Goal: Task Accomplishment & Management: Manage account settings

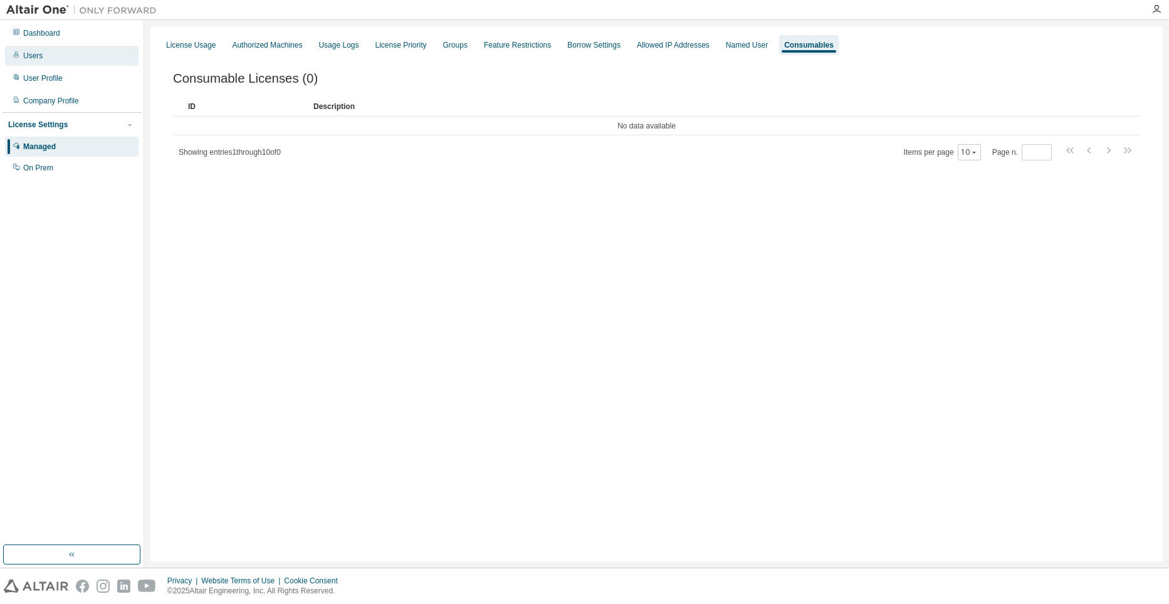
click at [59, 60] on div "Users" at bounding box center [72, 56] width 134 height 20
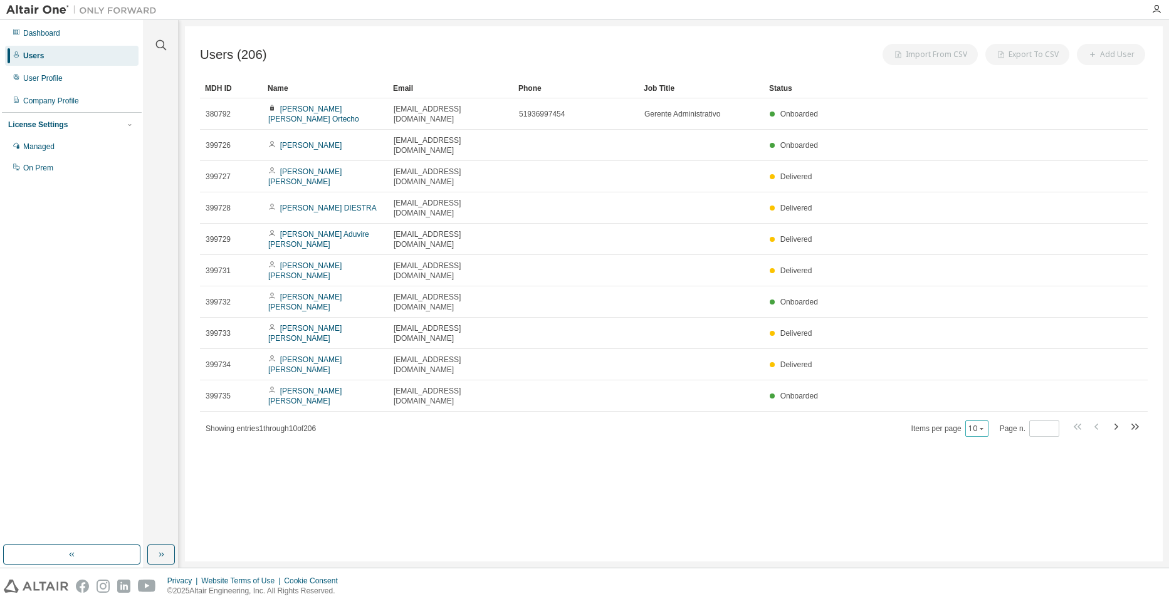
click at [982, 425] on icon "button" at bounding box center [982, 429] width 8 height 8
click at [982, 438] on div "100" at bounding box center [1017, 435] width 100 height 15
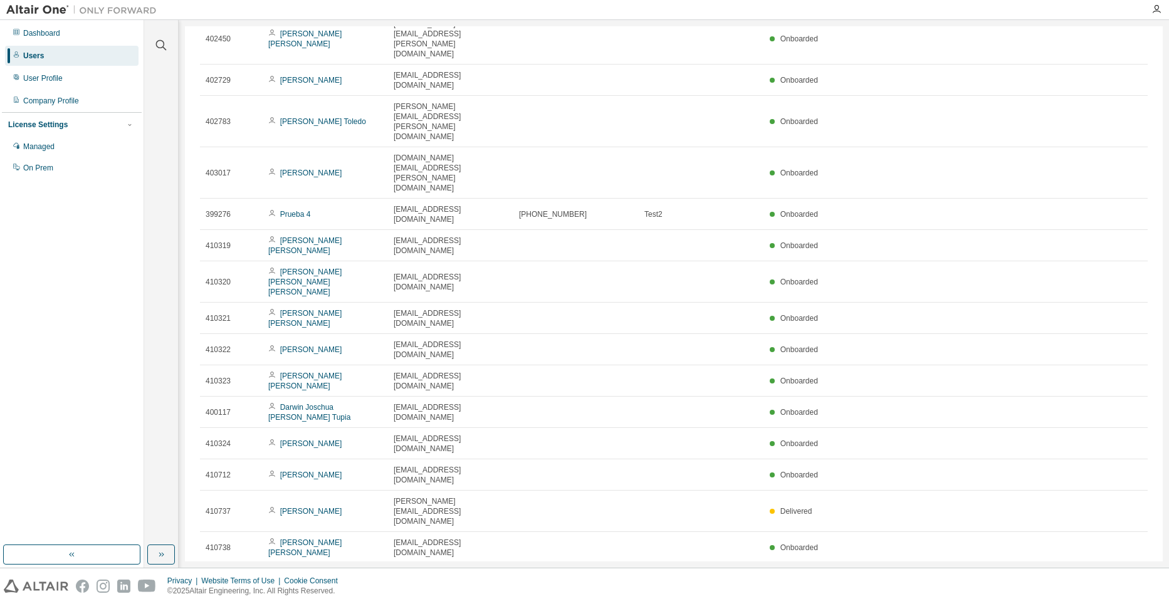
scroll to position [2038, 0]
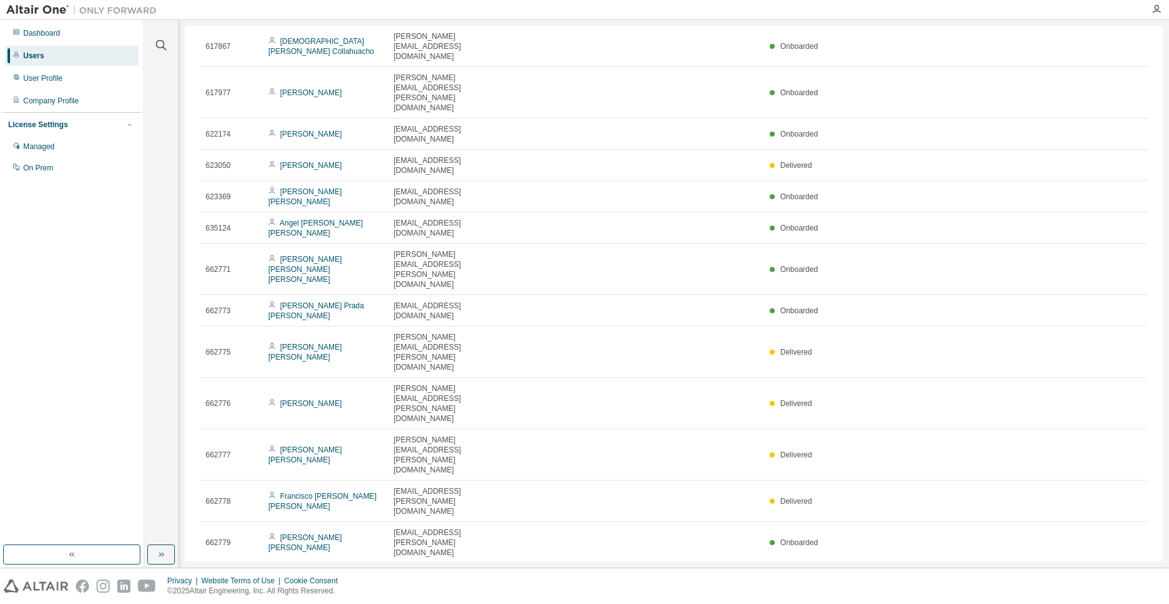
scroll to position [1957, 0]
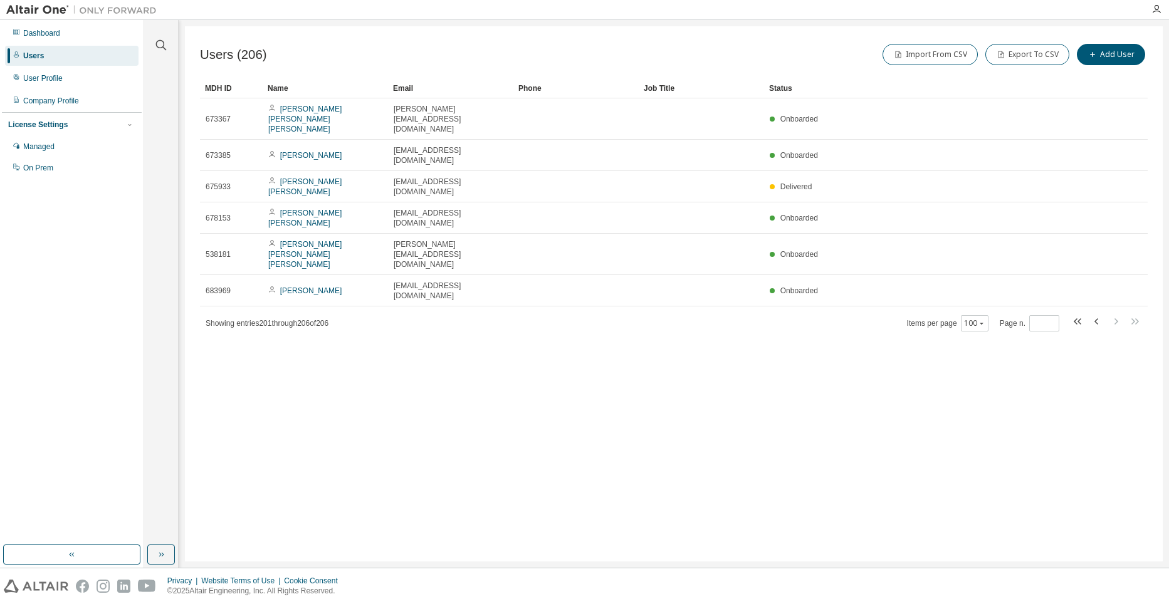
scroll to position [0, 0]
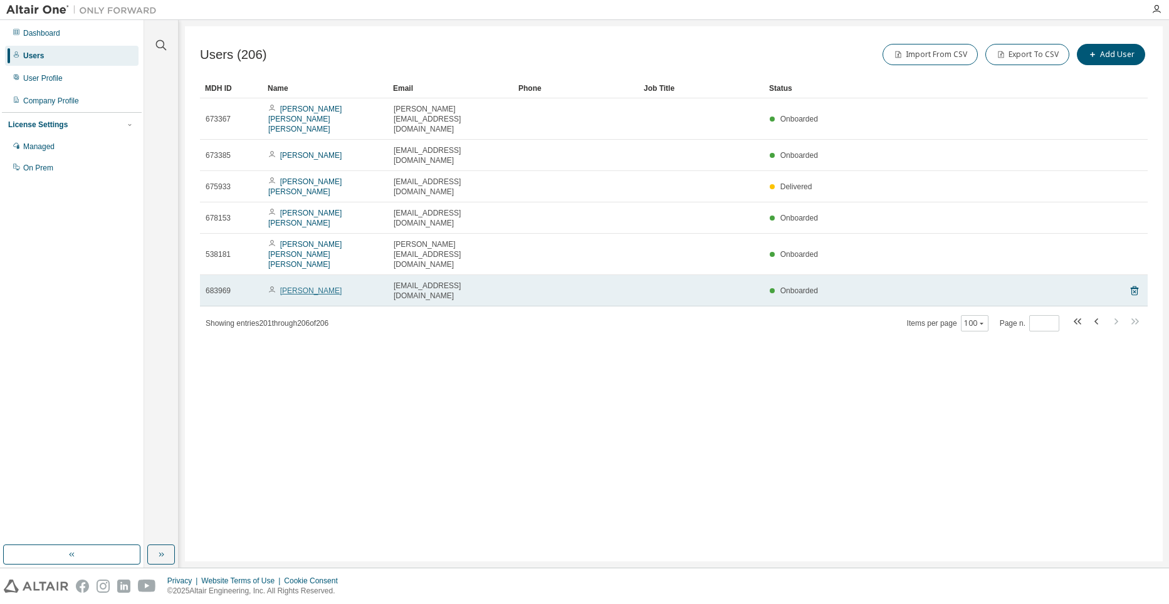
click at [303, 287] on link "José Robles" at bounding box center [311, 291] width 62 height 9
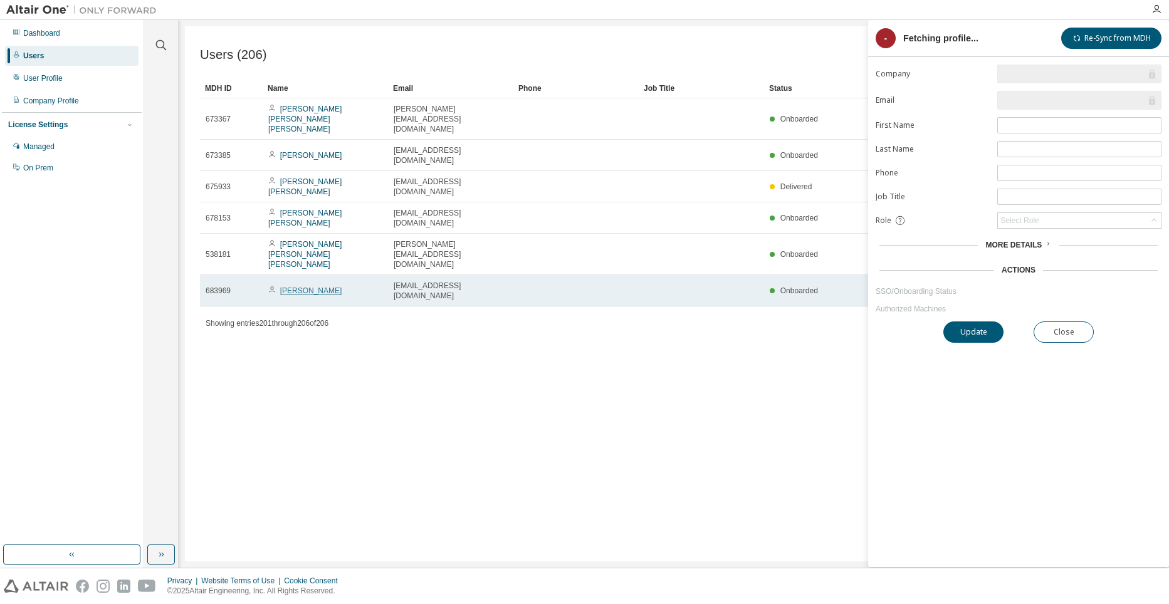
type input "*"
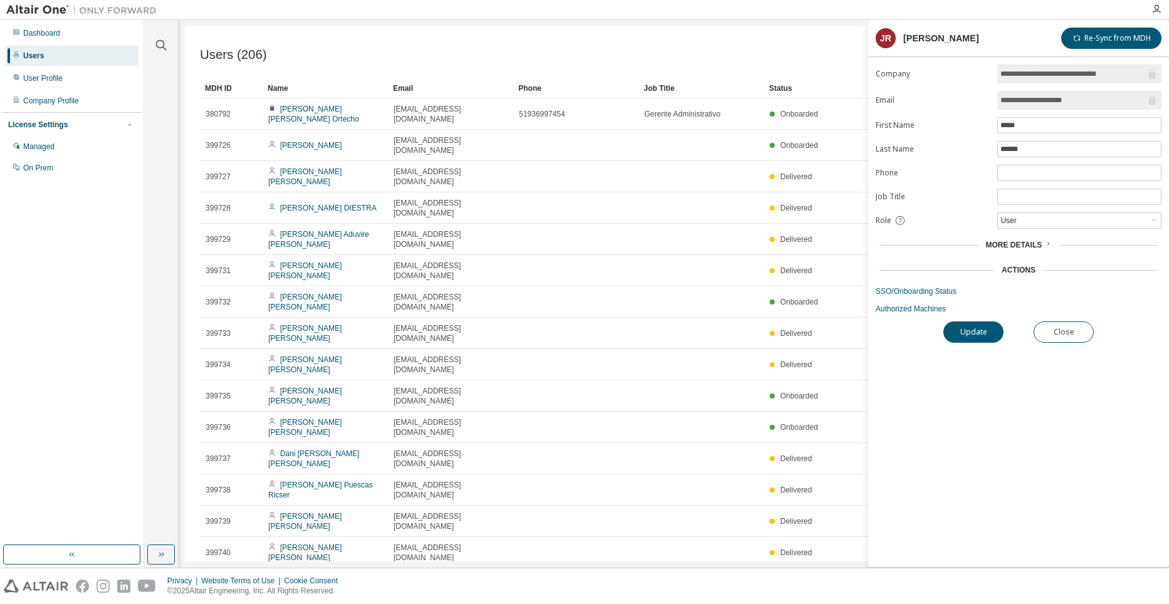
click at [1026, 243] on span "More Details" at bounding box center [1014, 245] width 56 height 9
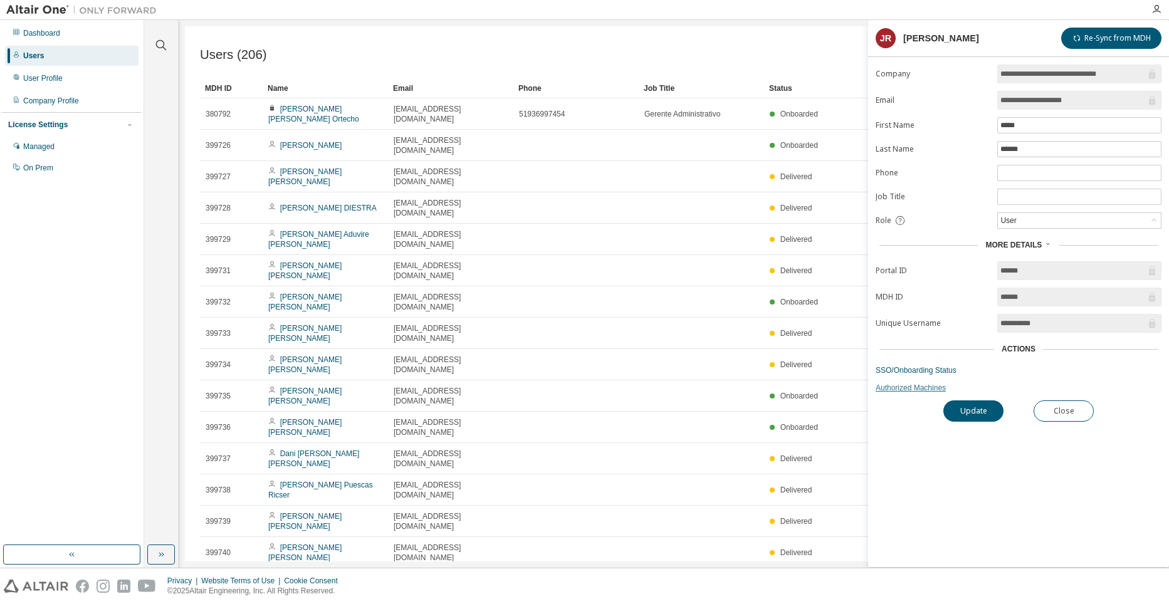
click at [920, 387] on link "Authorized Machines" at bounding box center [1019, 388] width 286 height 10
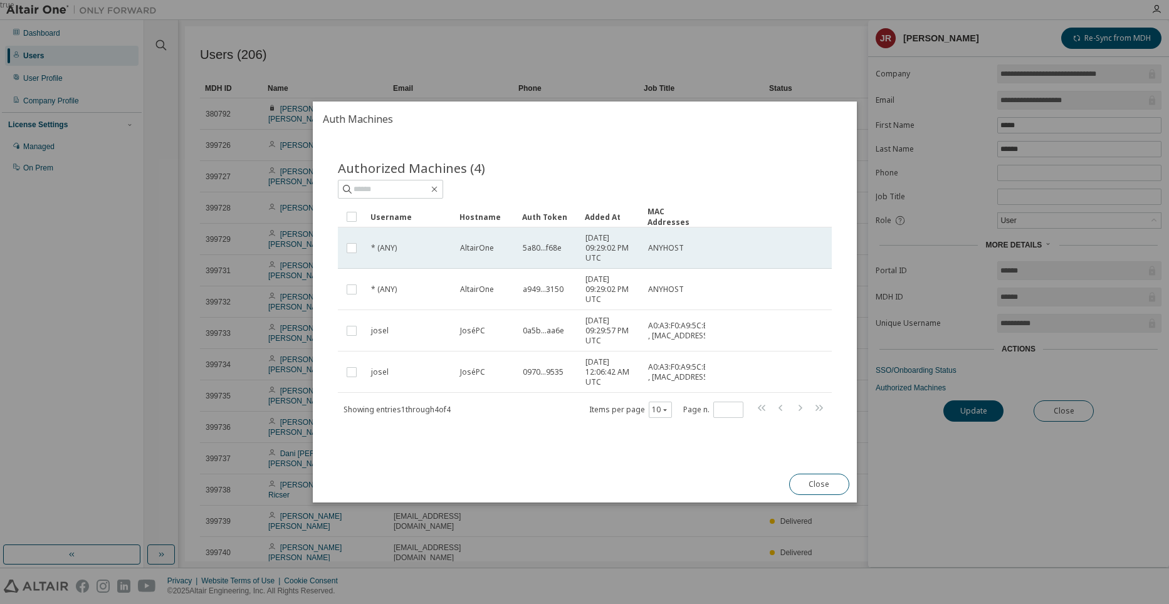
click at [344, 247] on td at bounding box center [352, 248] width 28 height 41
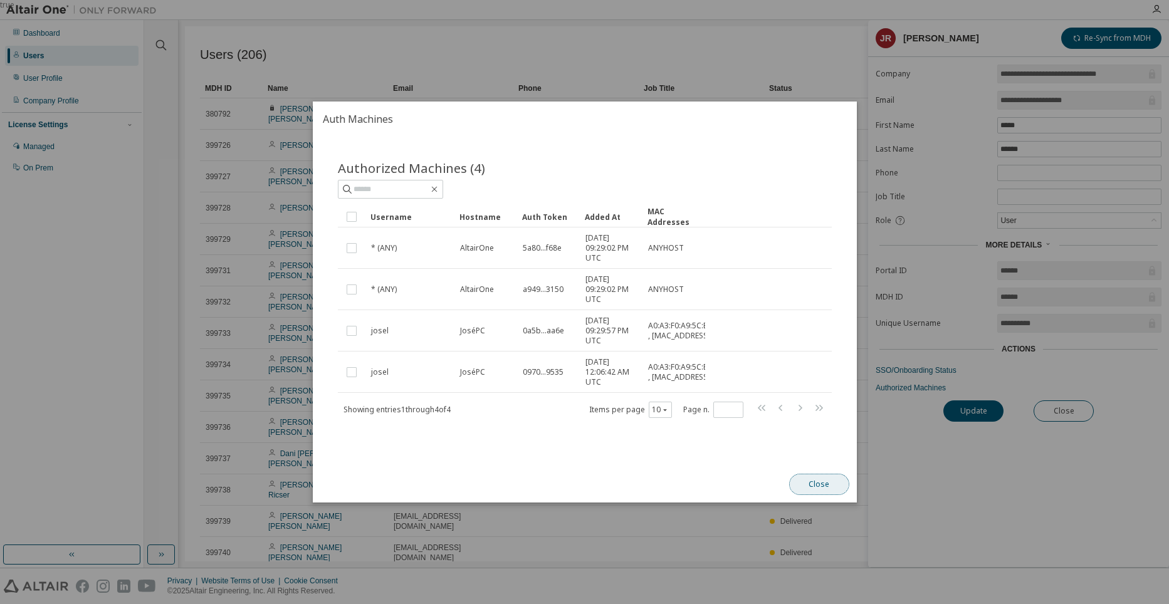
click at [822, 481] on button "Close" at bounding box center [819, 484] width 60 height 21
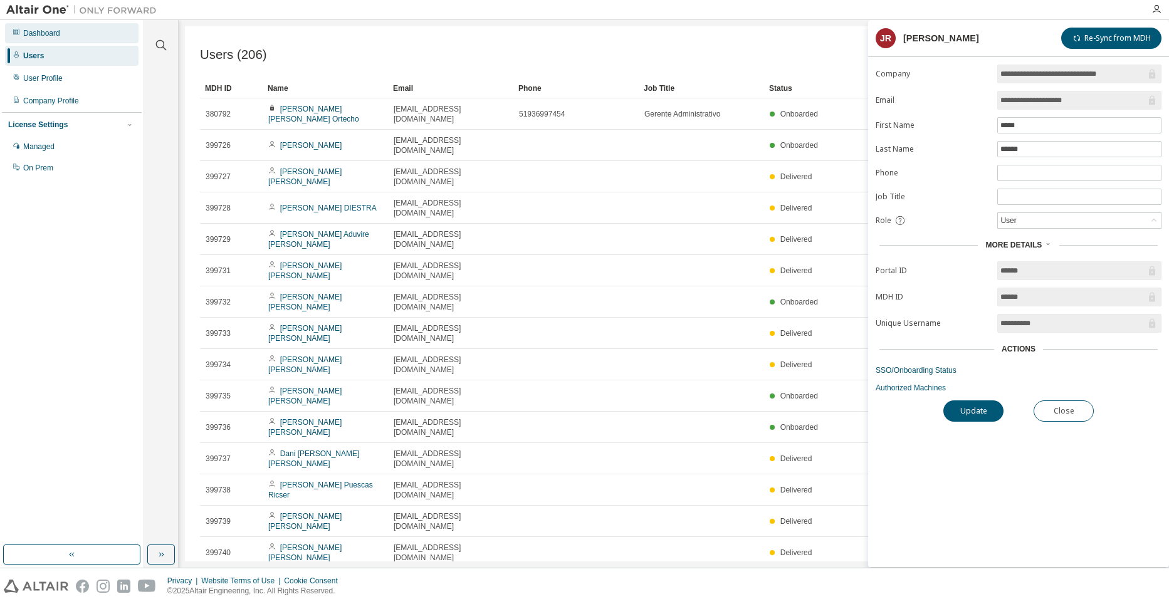
click at [49, 32] on div "Dashboard" at bounding box center [41, 33] width 37 height 10
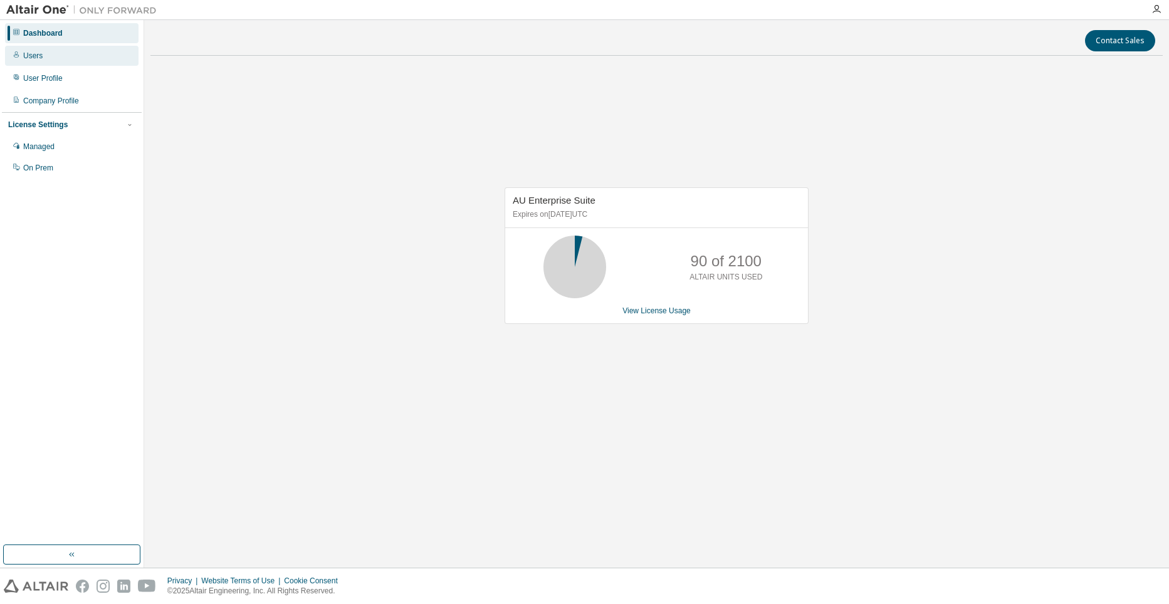
click at [58, 54] on div "Users" at bounding box center [72, 56] width 134 height 20
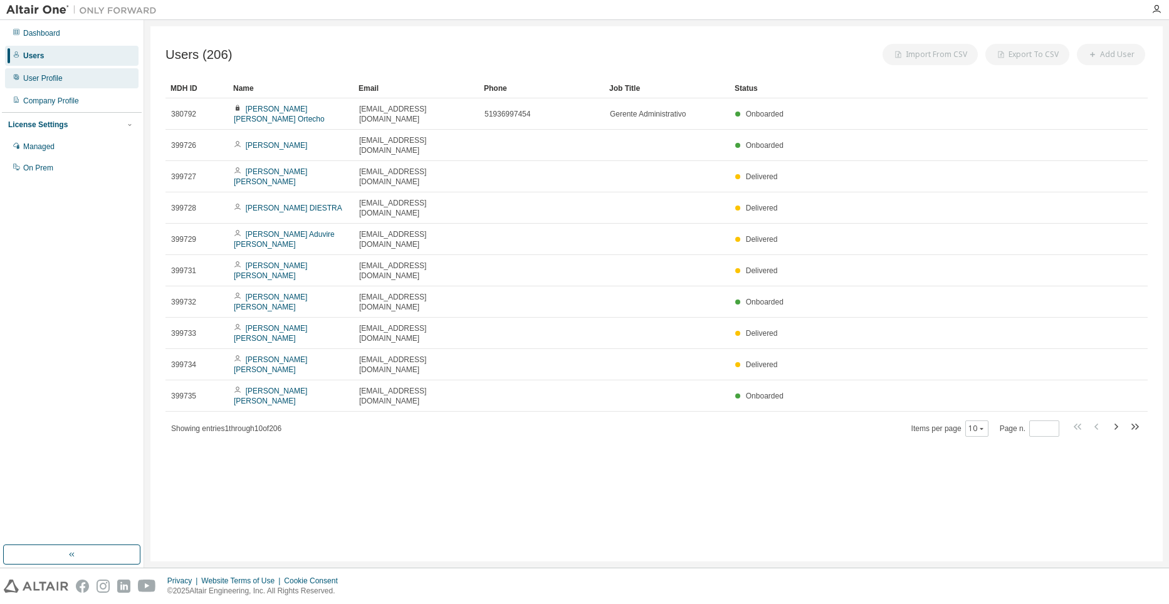
click at [68, 77] on div "User Profile" at bounding box center [72, 78] width 134 height 20
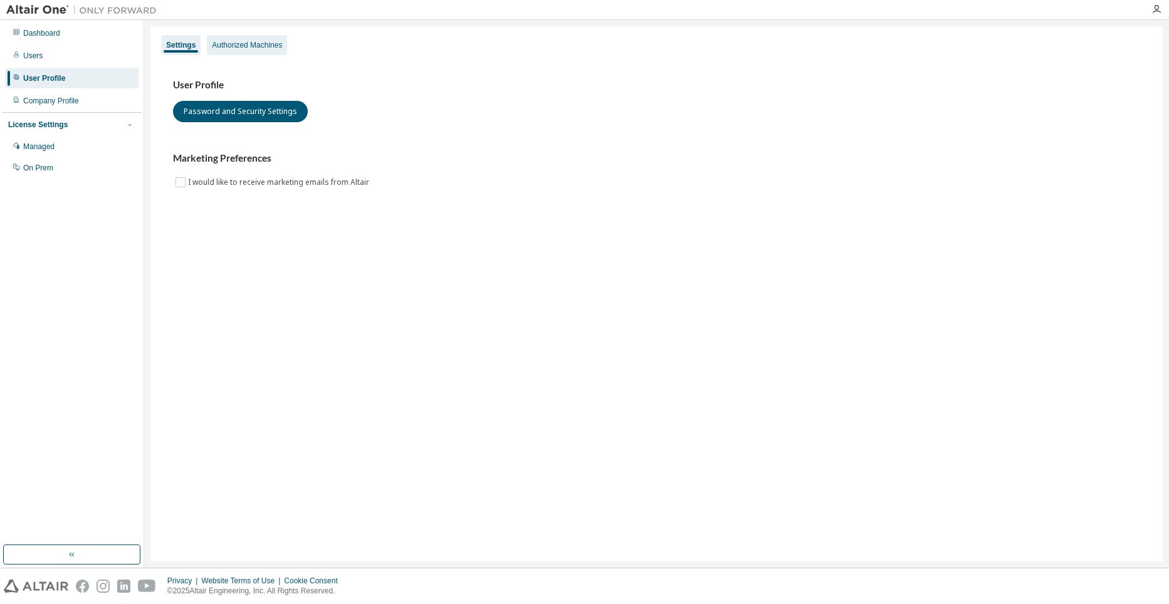
click at [252, 51] on div "Authorized Machines" at bounding box center [247, 45] width 80 height 20
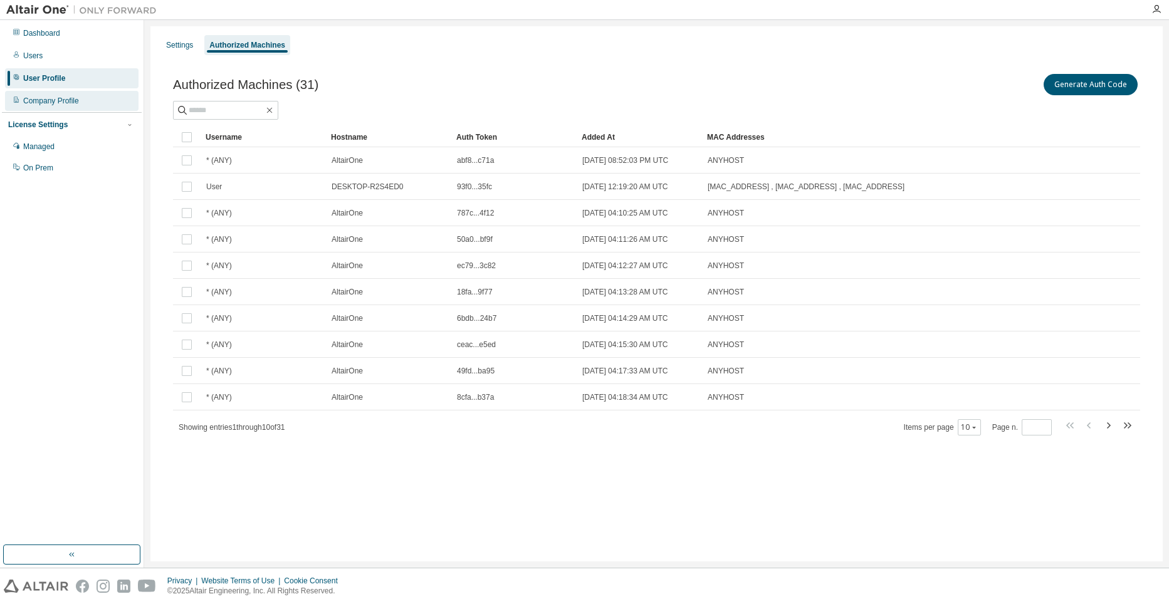
click at [50, 98] on div "Company Profile" at bounding box center [51, 101] width 56 height 10
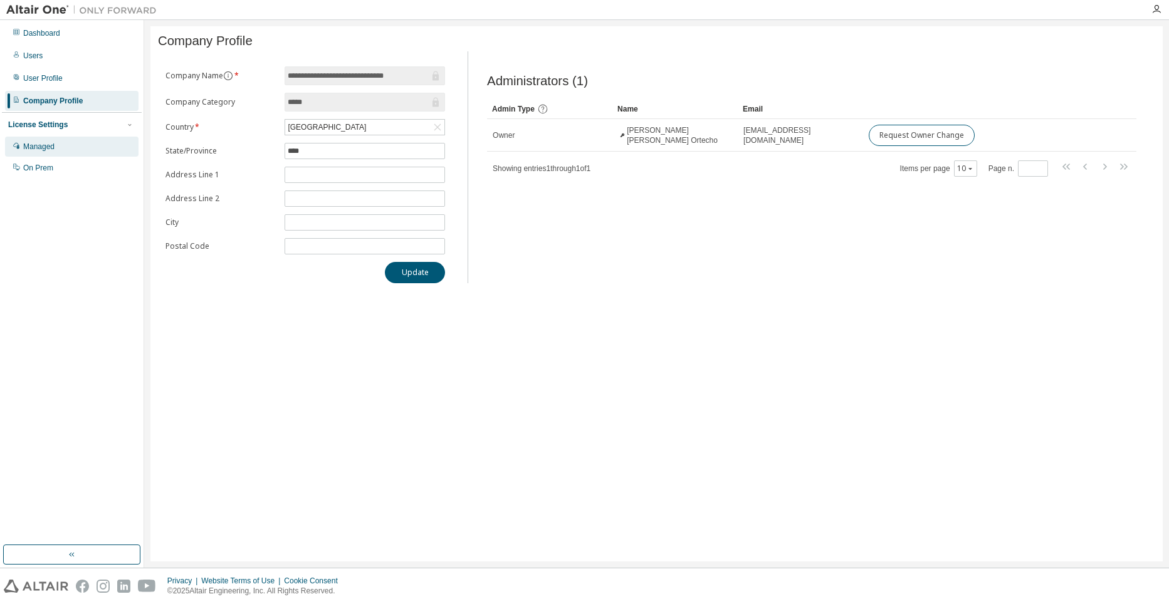
click at [44, 143] on div "Managed" at bounding box center [38, 147] width 31 height 10
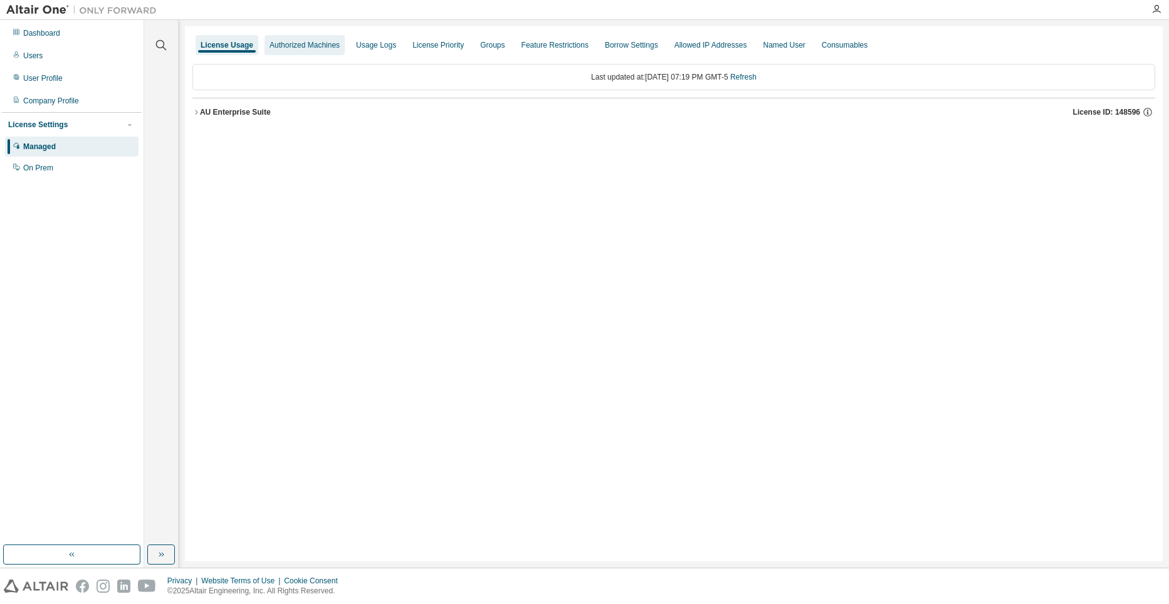
click at [316, 49] on div "Authorized Machines" at bounding box center [305, 45] width 70 height 10
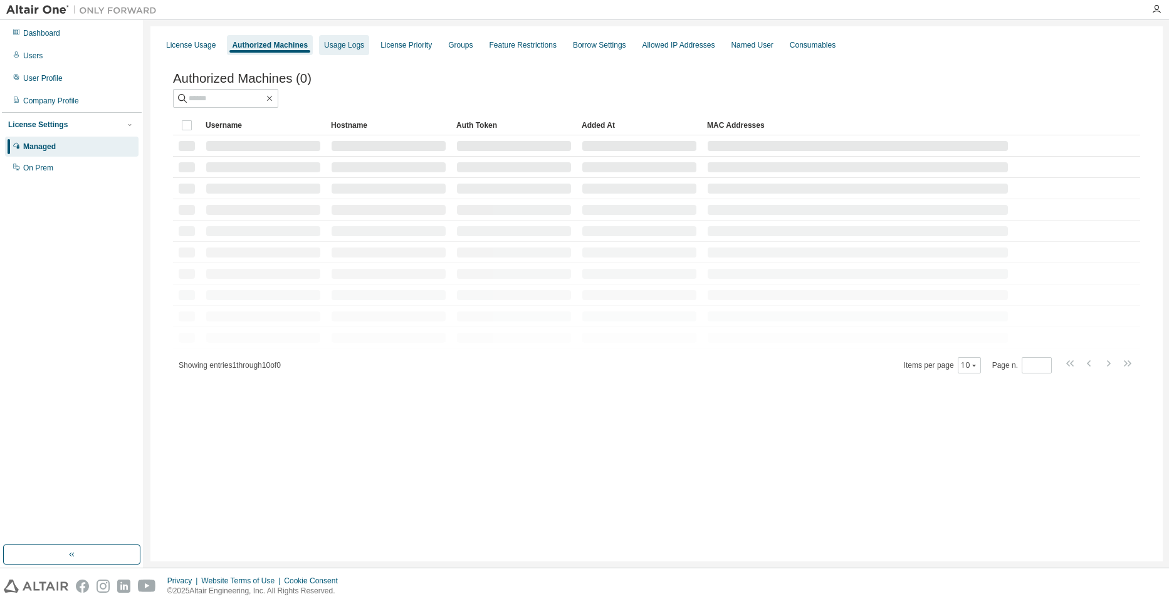
click at [353, 52] on div "Usage Logs" at bounding box center [344, 45] width 50 height 20
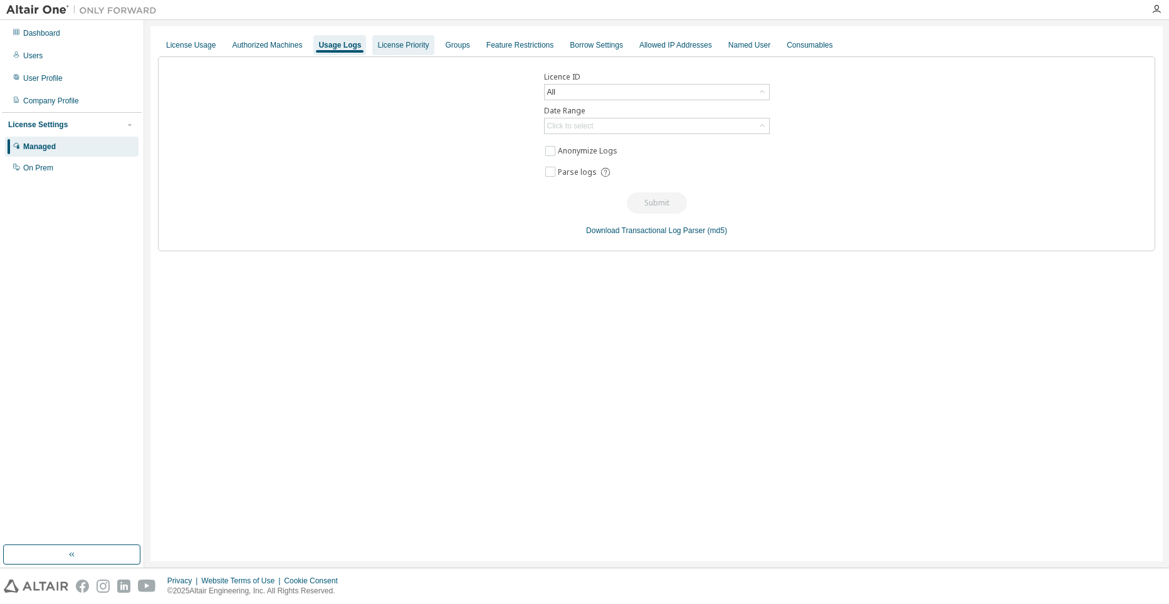
click at [382, 54] on div "License Priority" at bounding box center [402, 45] width 61 height 20
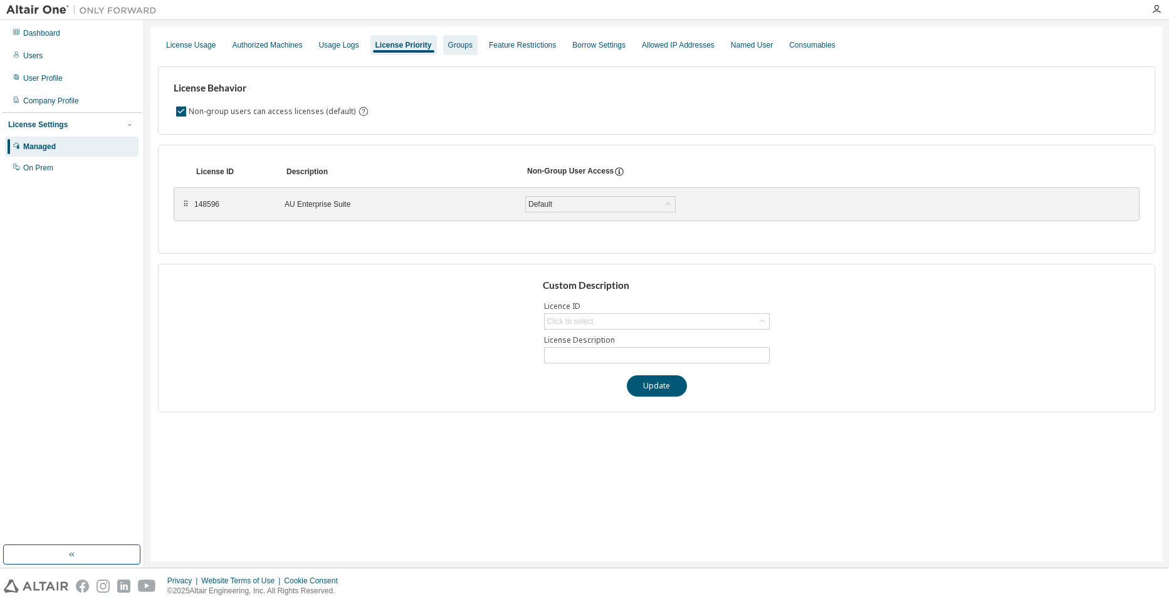
click at [458, 50] on div "Groups" at bounding box center [460, 45] width 24 height 10
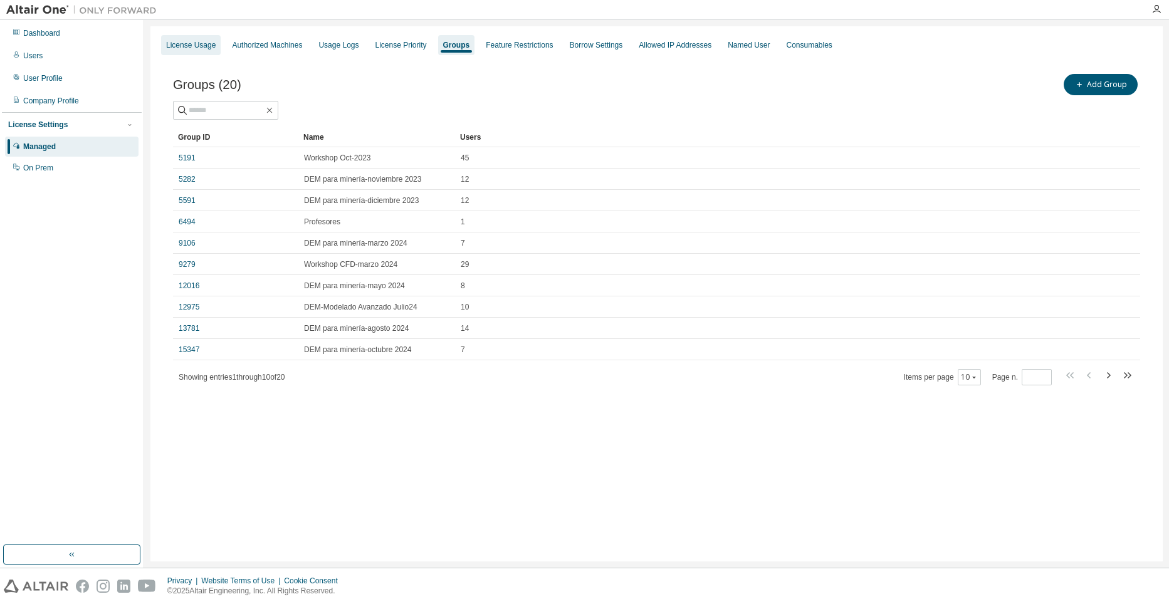
click at [197, 53] on div "License Usage" at bounding box center [191, 45] width 60 height 20
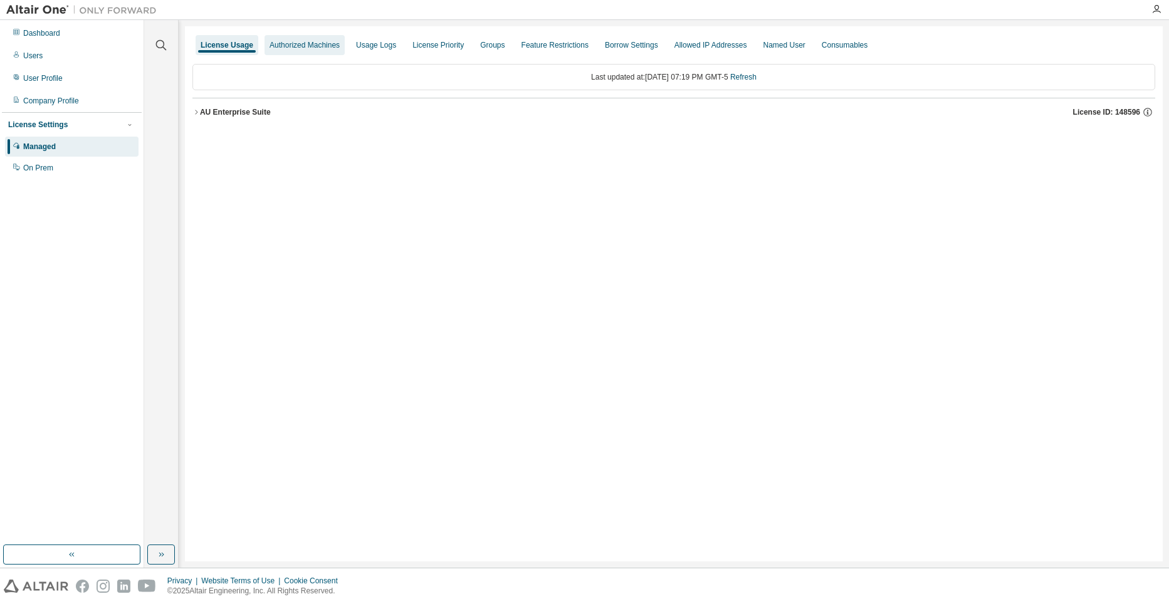
click at [310, 46] on div "Authorized Machines" at bounding box center [305, 45] width 70 height 10
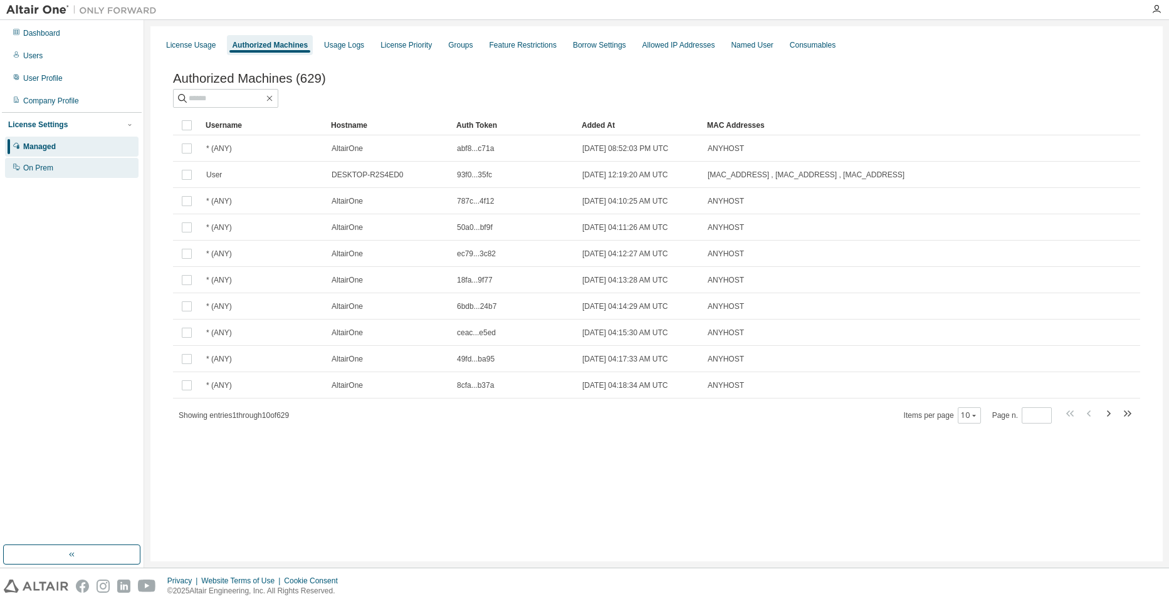
click at [48, 166] on div "On Prem" at bounding box center [38, 168] width 30 height 10
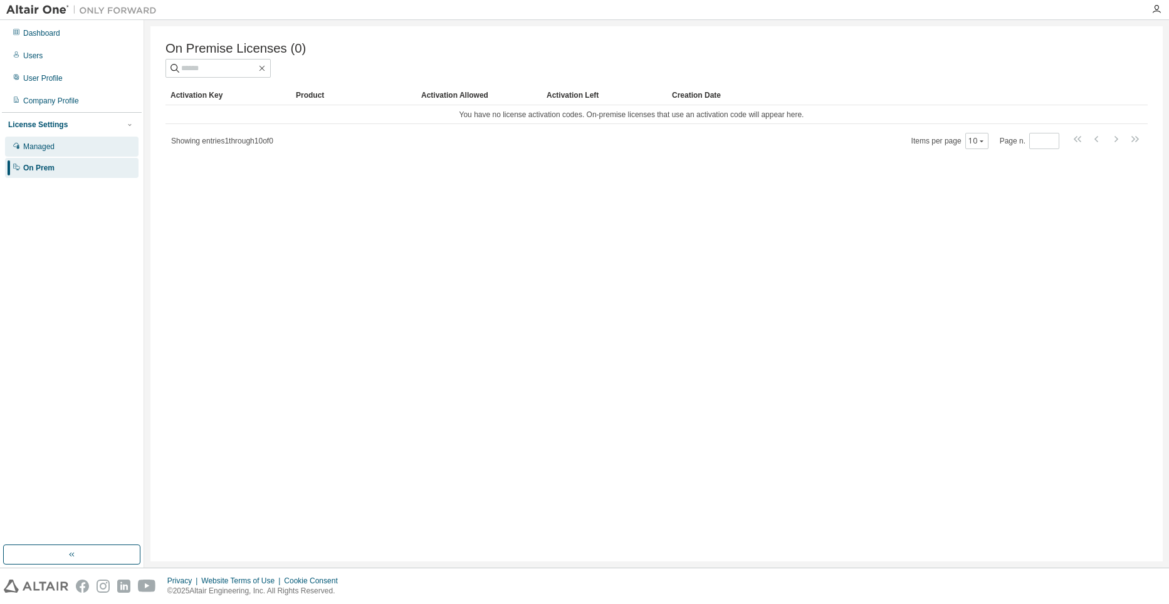
click at [52, 152] on div "Managed" at bounding box center [38, 147] width 31 height 10
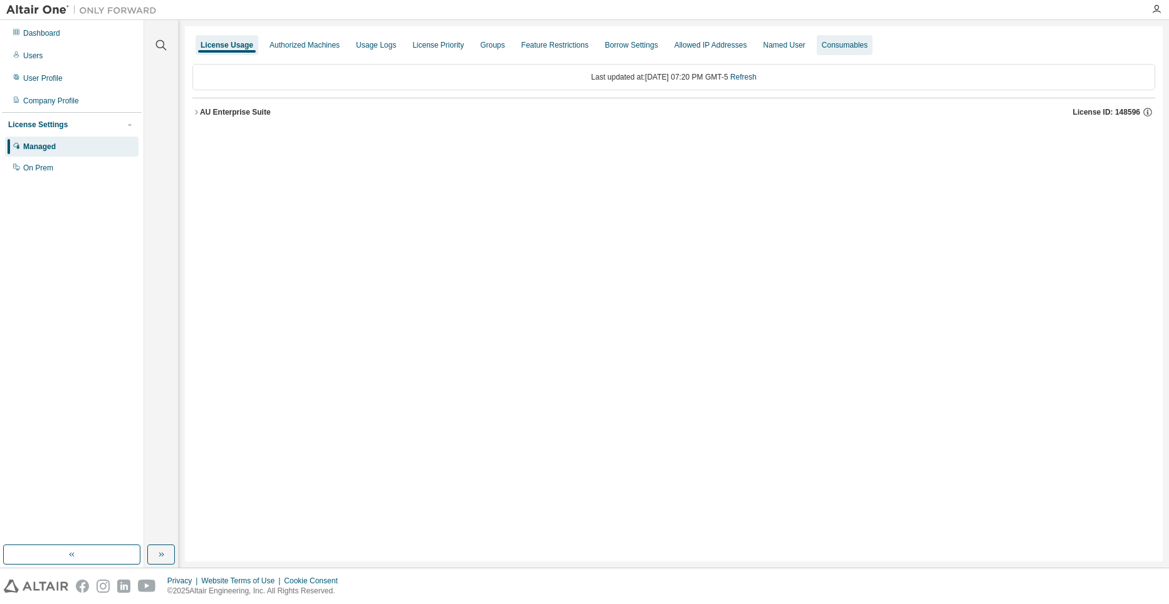
click at [826, 48] on div "Consumables" at bounding box center [845, 45] width 46 height 10
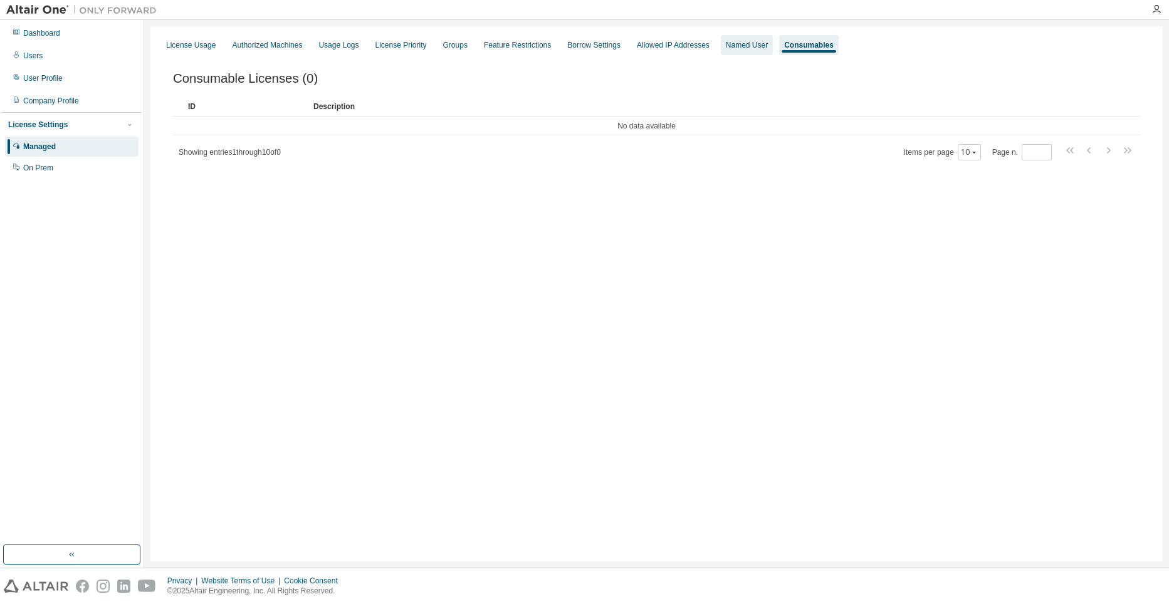
click at [747, 45] on div "Named User" at bounding box center [747, 45] width 42 height 10
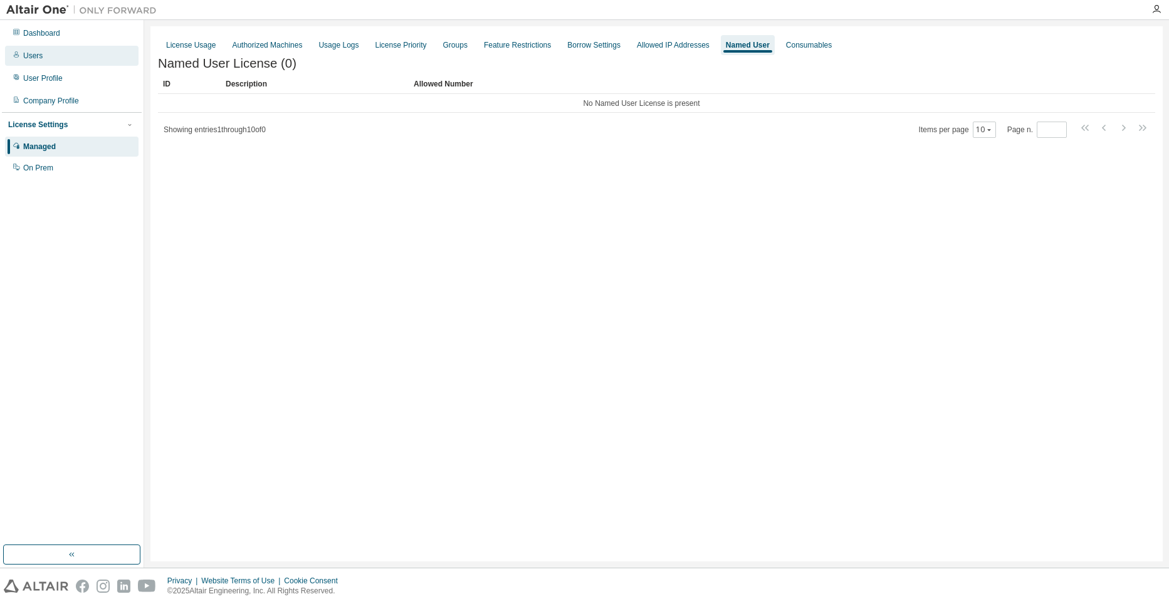
click at [50, 60] on div "Users" at bounding box center [72, 56] width 134 height 20
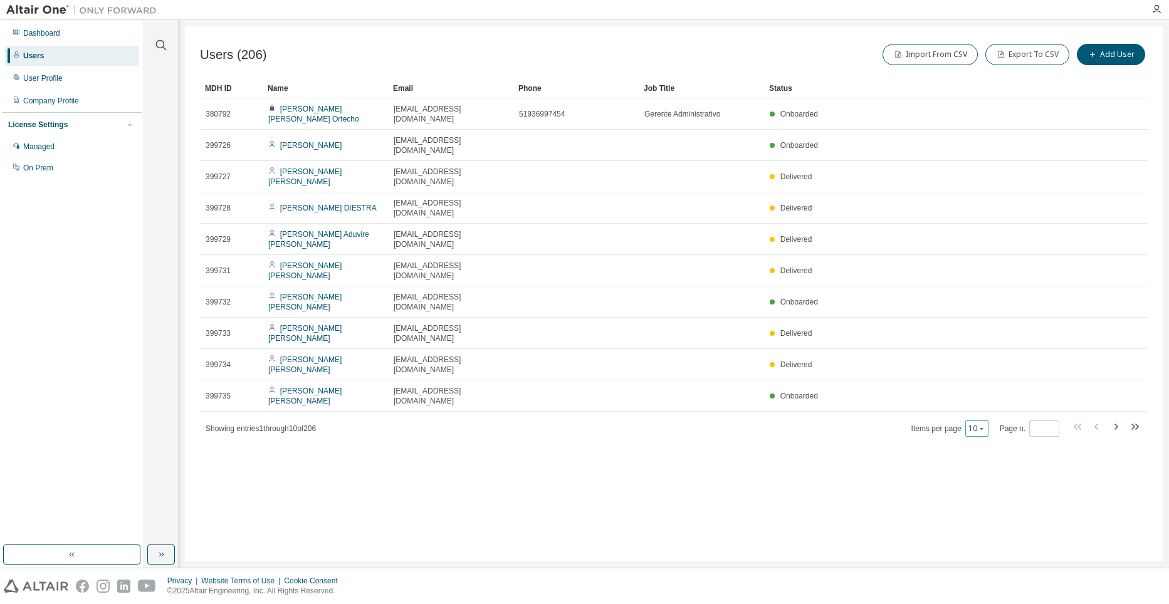
click at [984, 425] on icon "button" at bounding box center [982, 429] width 8 height 8
click at [979, 436] on div "100" at bounding box center [1017, 435] width 100 height 15
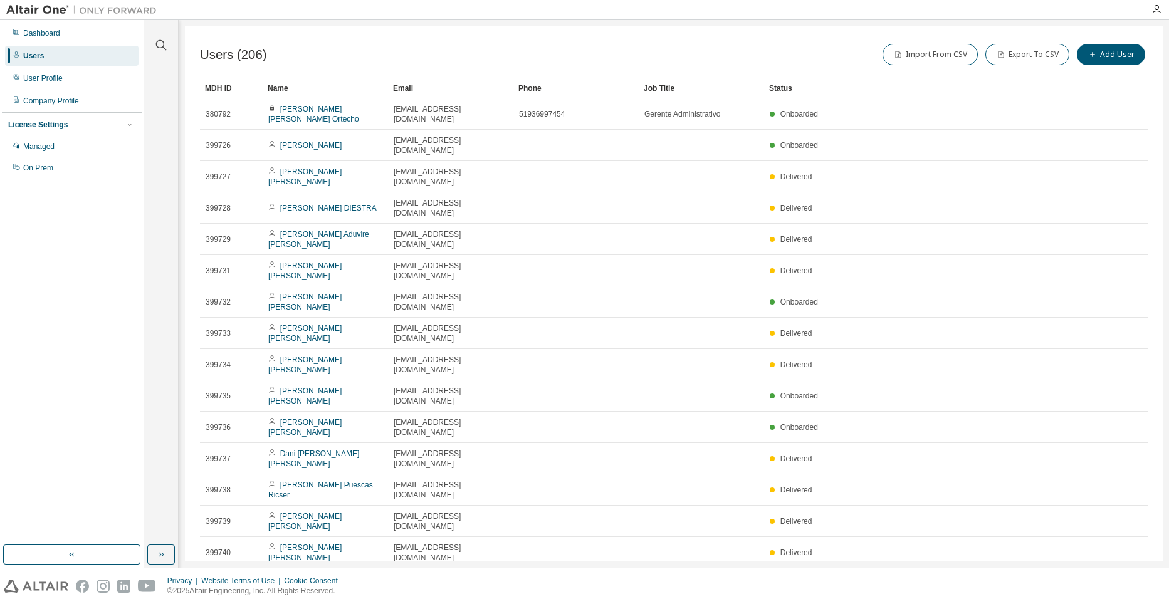
click at [790, 84] on div "Status" at bounding box center [922, 88] width 307 height 20
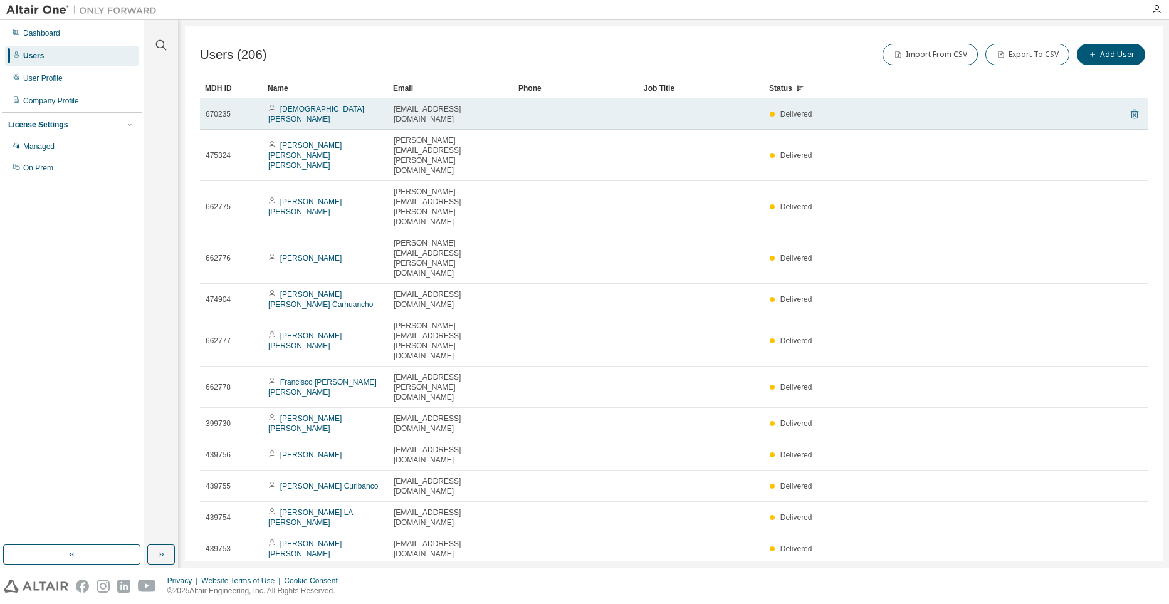
click at [1131, 112] on icon at bounding box center [1135, 114] width 8 height 9
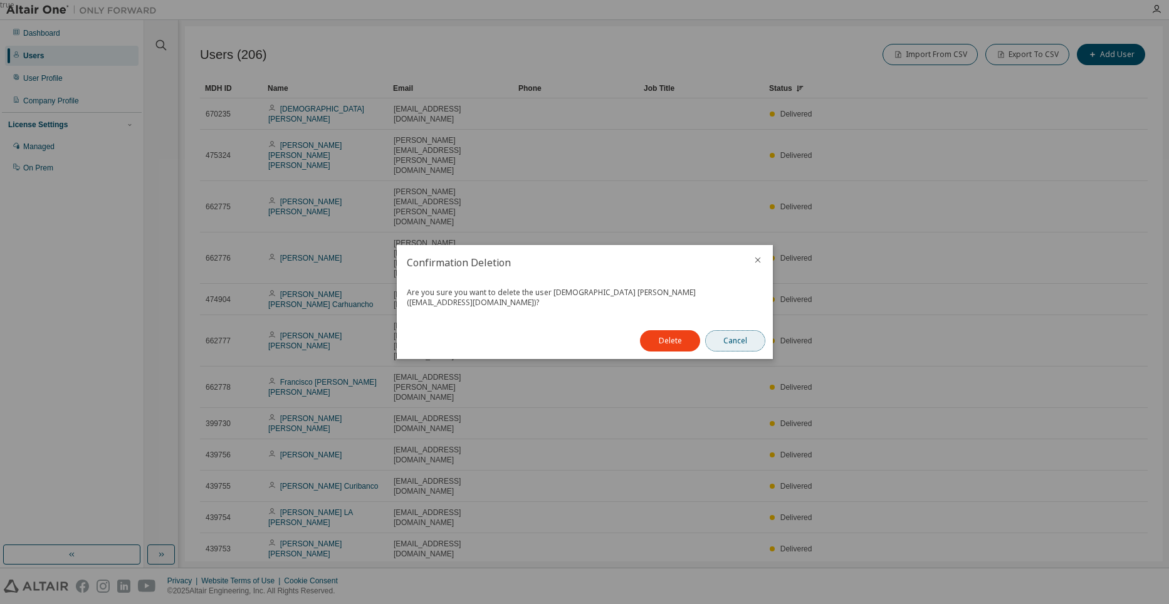
click at [730, 339] on button "Cancel" at bounding box center [735, 340] width 60 height 21
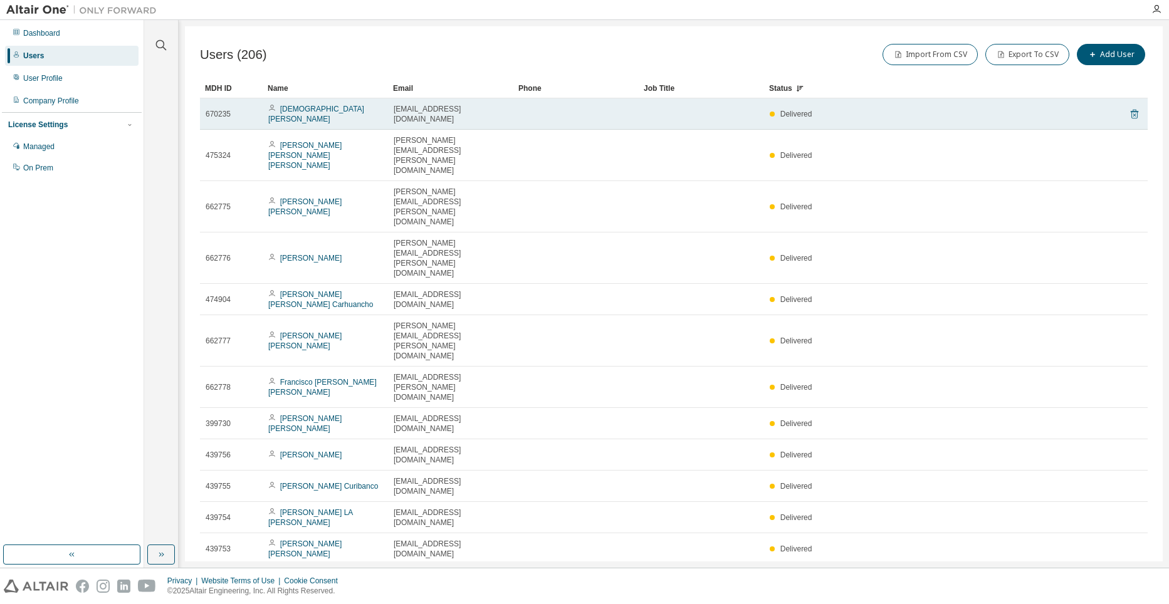
click at [1130, 113] on icon at bounding box center [1134, 114] width 11 height 15
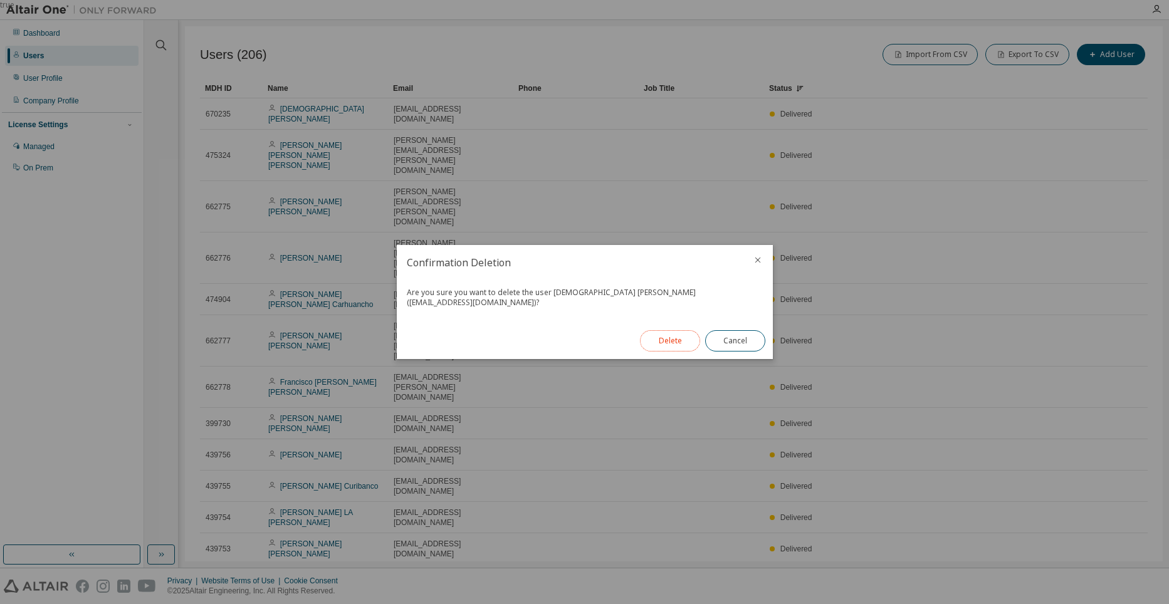
click at [673, 335] on button "Delete" at bounding box center [670, 340] width 60 height 21
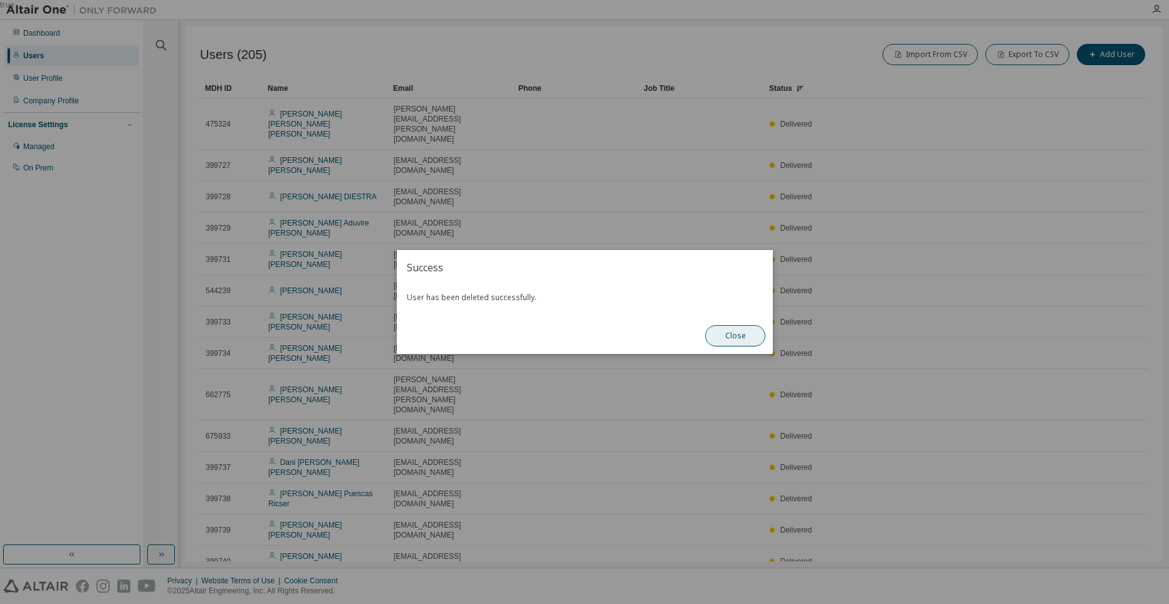
click at [742, 337] on button "Close" at bounding box center [735, 335] width 60 height 21
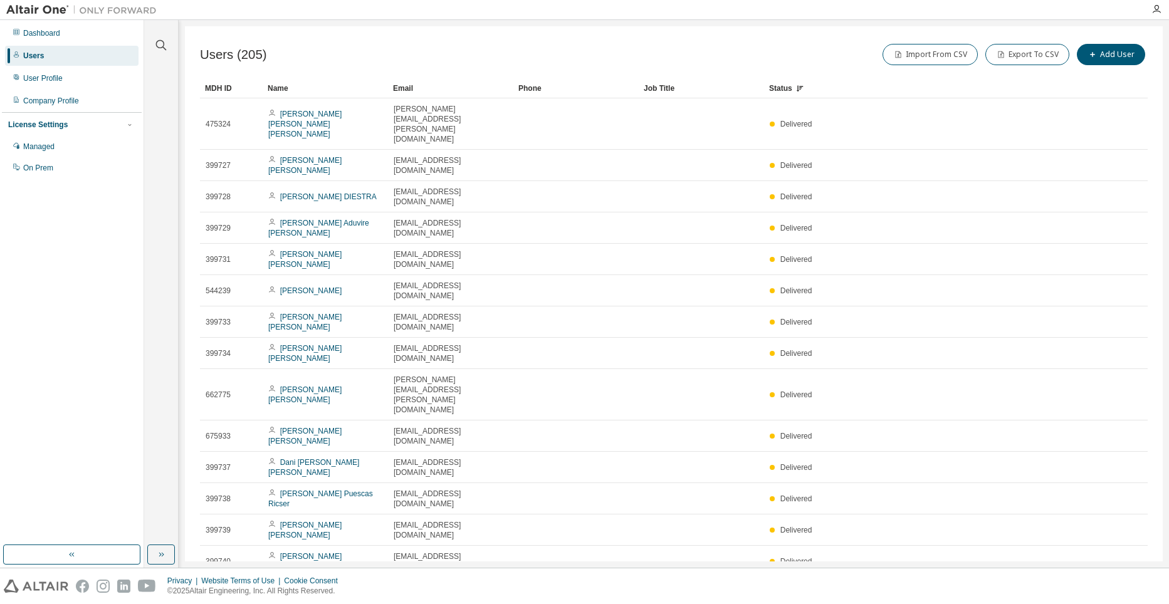
click at [765, 57] on div "Import From CSV Export To CSV Add User" at bounding box center [911, 54] width 474 height 26
click at [165, 41] on icon "button" at bounding box center [161, 45] width 15 height 15
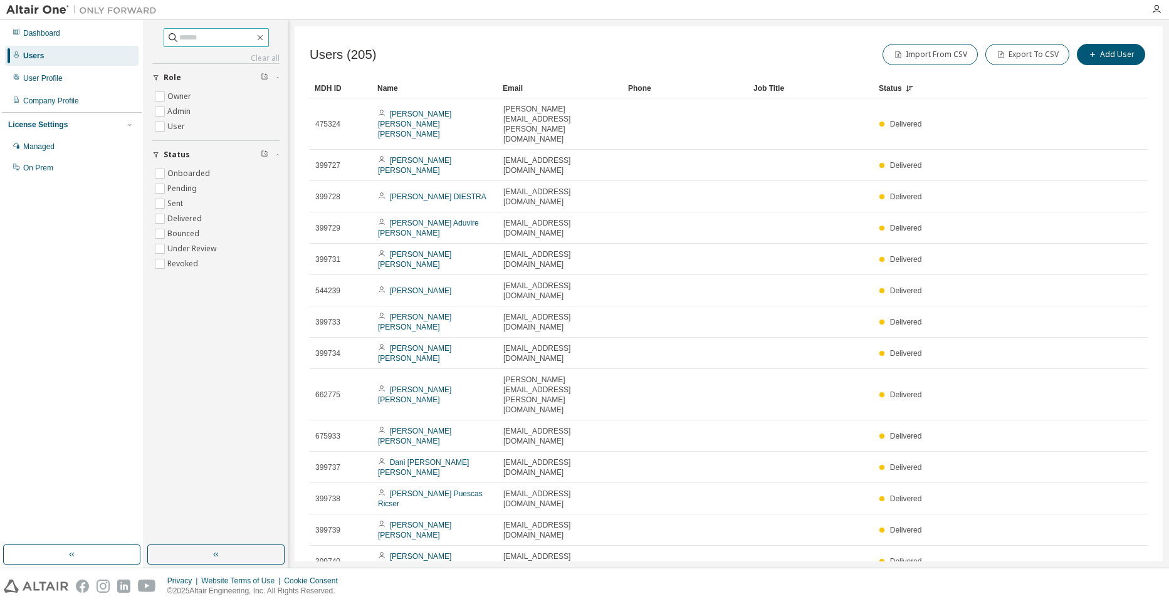
click at [241, 39] on input "text" at bounding box center [216, 37] width 75 height 13
type input "******"
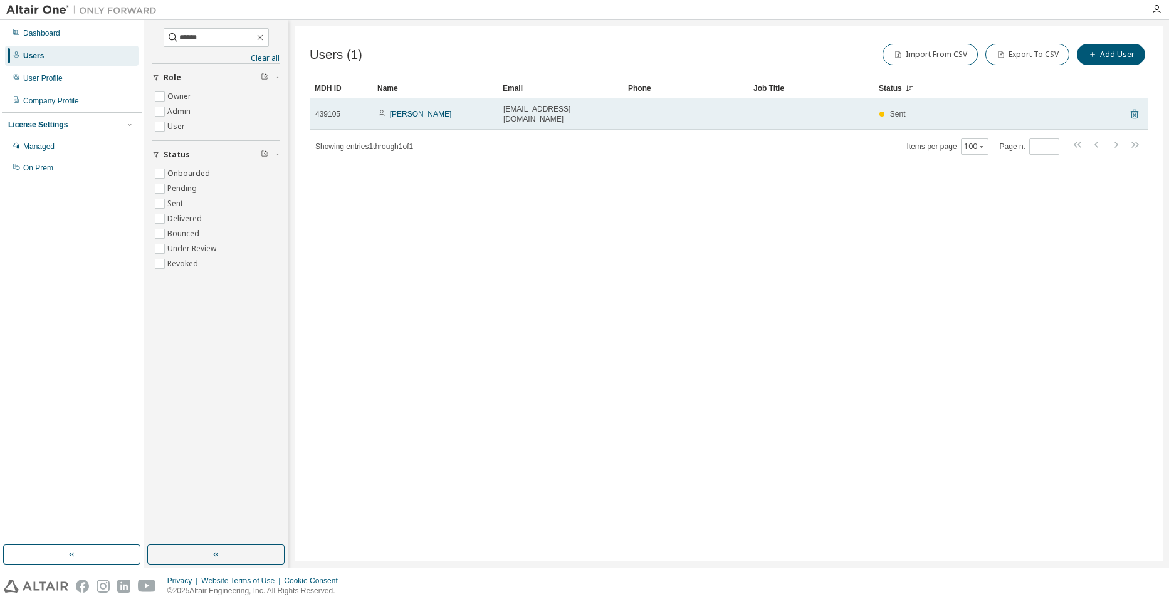
click at [1134, 113] on icon at bounding box center [1134, 114] width 3 height 3
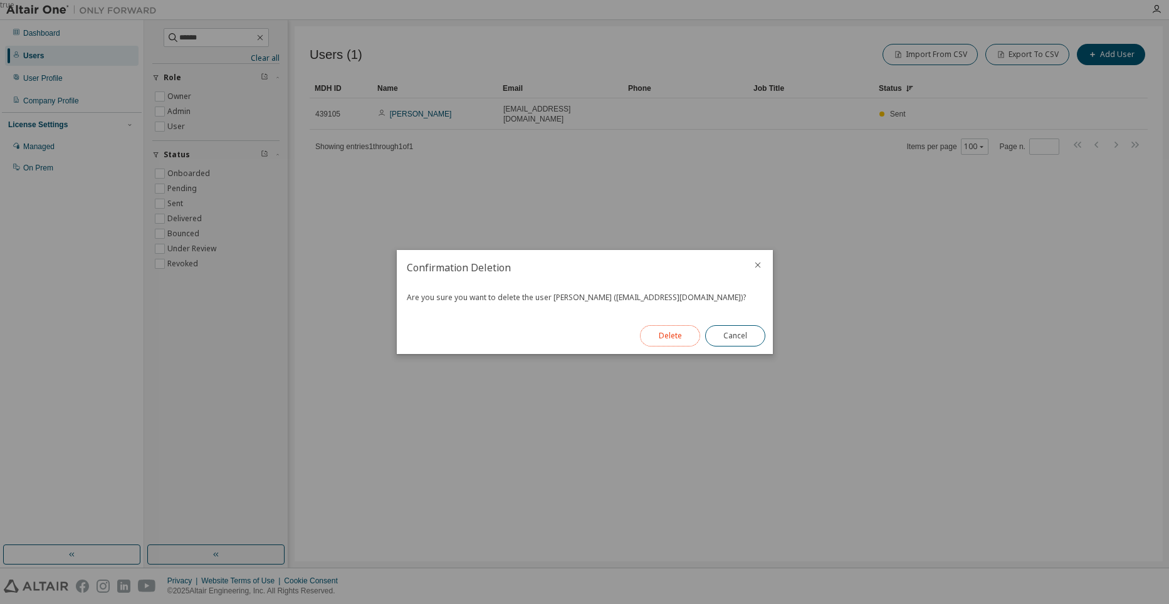
click at [663, 335] on button "Delete" at bounding box center [670, 335] width 60 height 21
click at [725, 335] on button "Close" at bounding box center [735, 335] width 60 height 21
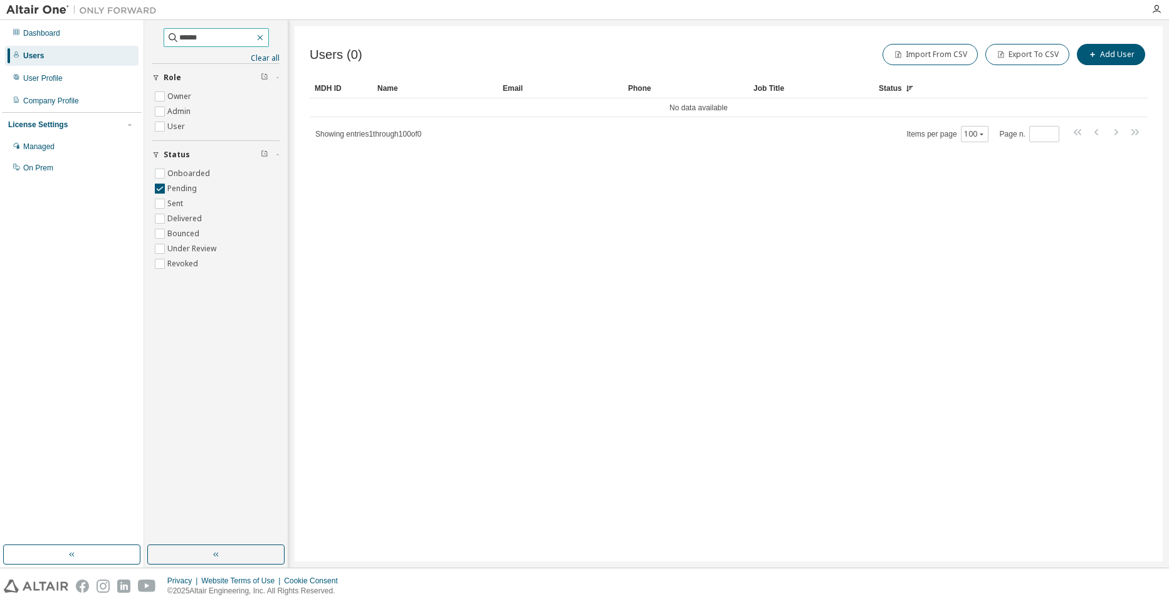
click at [265, 39] on icon "button" at bounding box center [260, 38] width 10 height 10
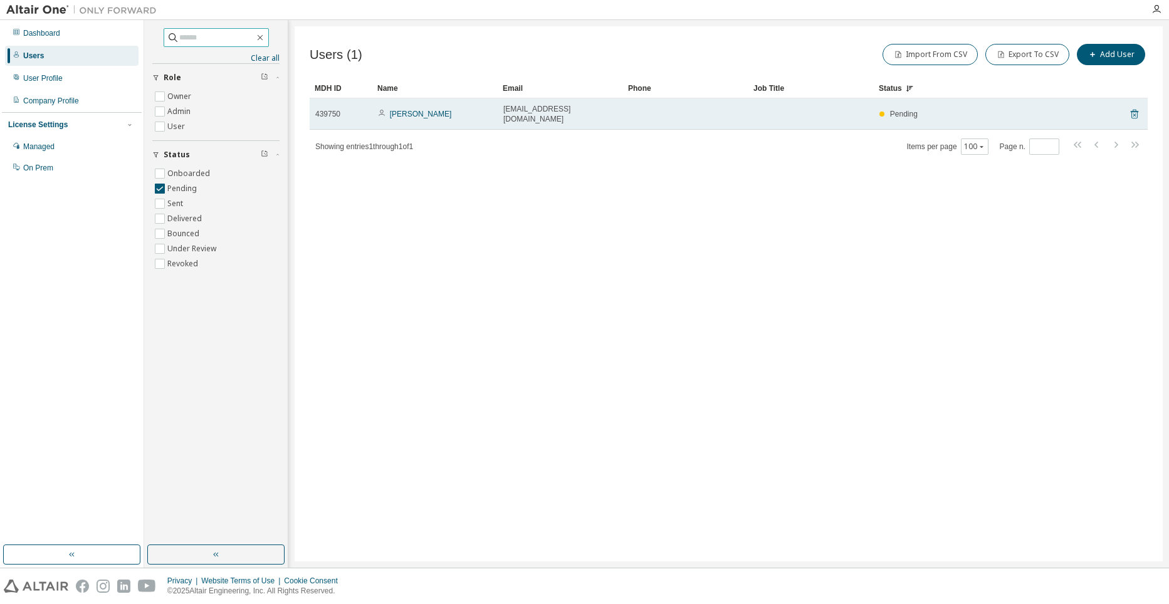
click at [1139, 108] on icon at bounding box center [1134, 114] width 11 height 15
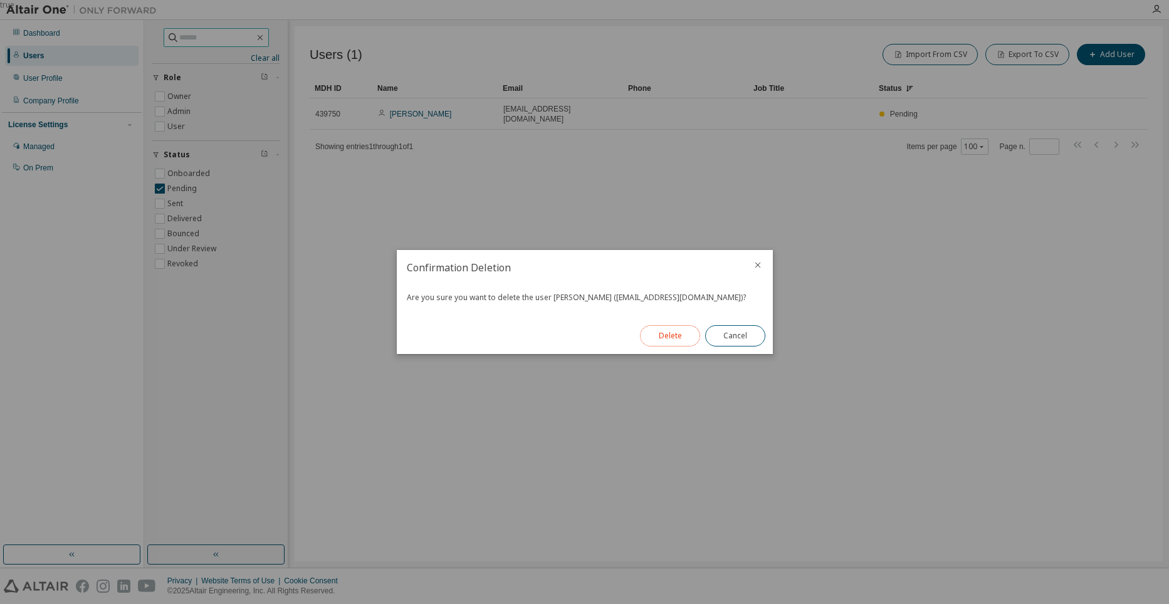
click at [671, 337] on button "Delete" at bounding box center [670, 335] width 60 height 21
click at [728, 334] on button "Close" at bounding box center [735, 335] width 60 height 21
